Goal: Task Accomplishment & Management: Use online tool/utility

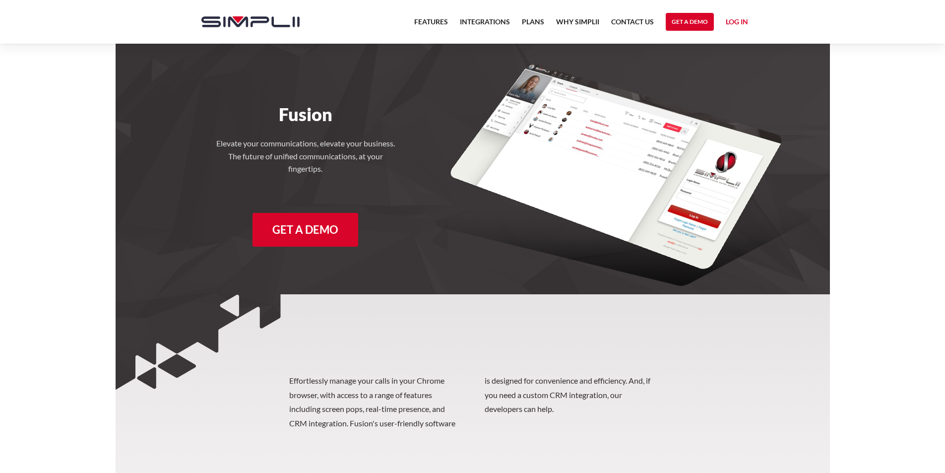
click at [739, 18] on link "Log in" at bounding box center [737, 23] width 22 height 15
click at [729, 52] on link "Manager Portal" at bounding box center [717, 52] width 63 height 16
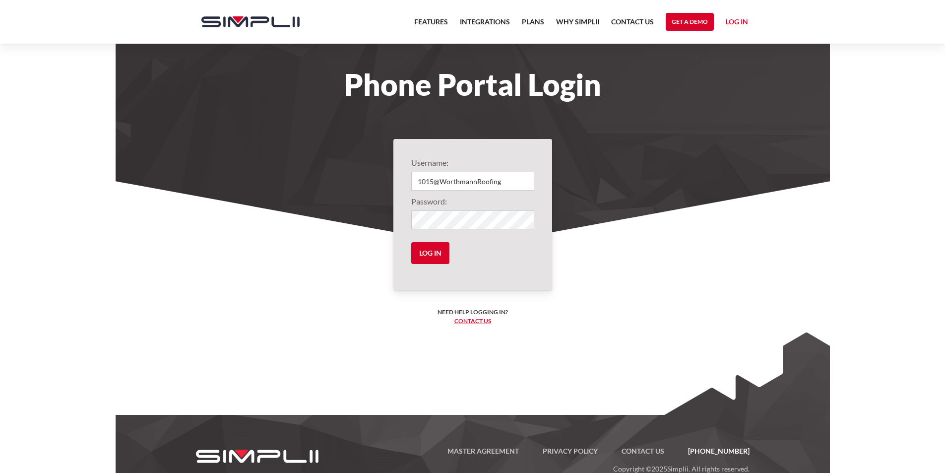
click at [488, 171] on form "Username: 1015@WorthmannRoofing Password: Log in" at bounding box center [472, 214] width 123 height 115
click at [489, 184] on input "1015@WorthmannRoofing" at bounding box center [472, 181] width 123 height 19
click at [427, 252] on input "Log in" at bounding box center [430, 253] width 38 height 22
click at [435, 254] on input "Log in" at bounding box center [430, 253] width 38 height 22
click at [430, 241] on form "Username: 1301@WorthmannRoofing Password: Log in" at bounding box center [472, 214] width 123 height 115
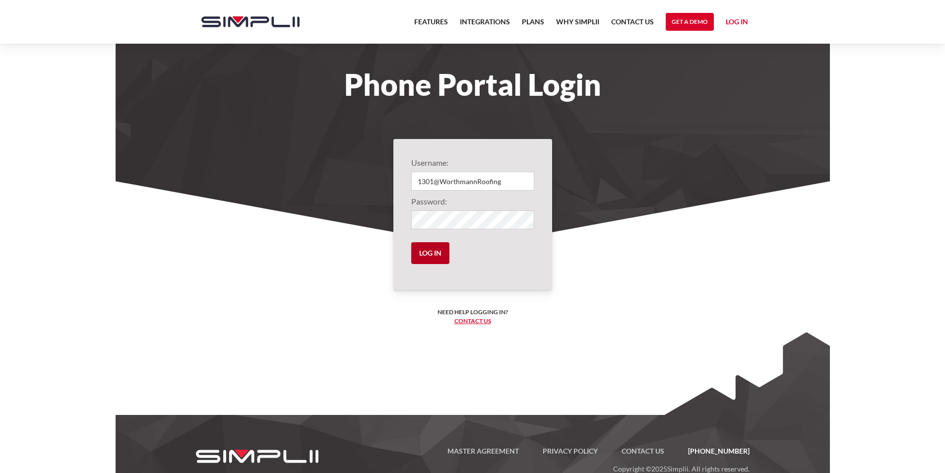
click at [432, 254] on input "Log in" at bounding box center [430, 253] width 38 height 22
click at [480, 185] on input "1301@WorthmannRoofing" at bounding box center [472, 181] width 123 height 19
type input "1015@WorthmannRoofing"
click at [442, 259] on input "Log in" at bounding box center [430, 253] width 38 height 22
